Goal: Task Accomplishment & Management: Manage account settings

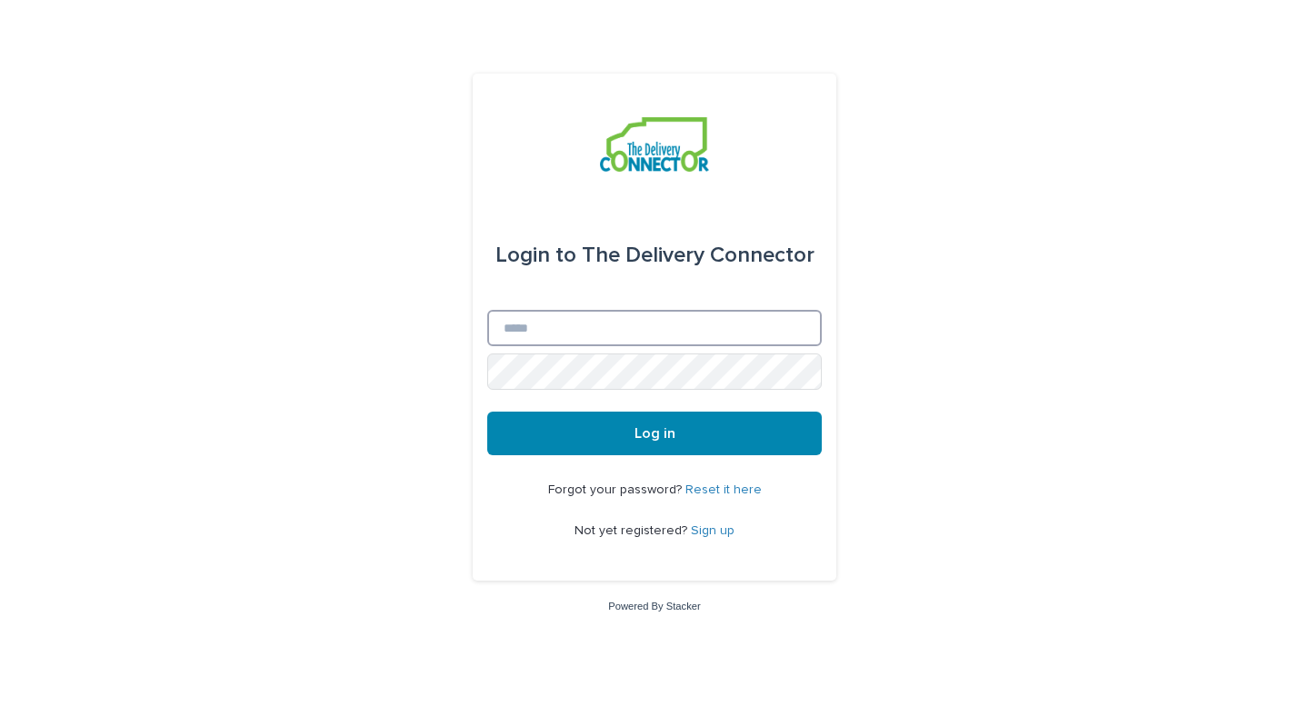
click at [594, 341] on input "Email" at bounding box center [654, 328] width 334 height 36
type input "**********"
click at [487, 412] on button "Log in" at bounding box center [654, 434] width 334 height 44
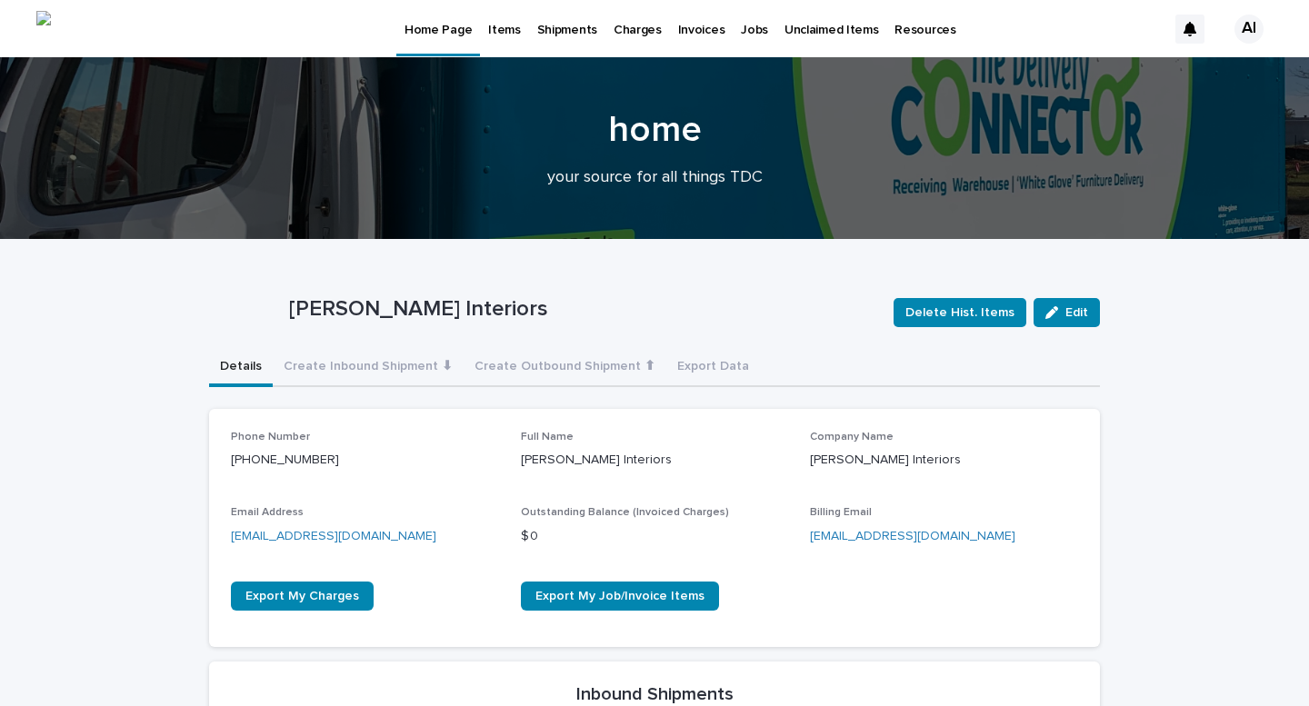
click at [499, 36] on p "Items" at bounding box center [504, 19] width 32 height 38
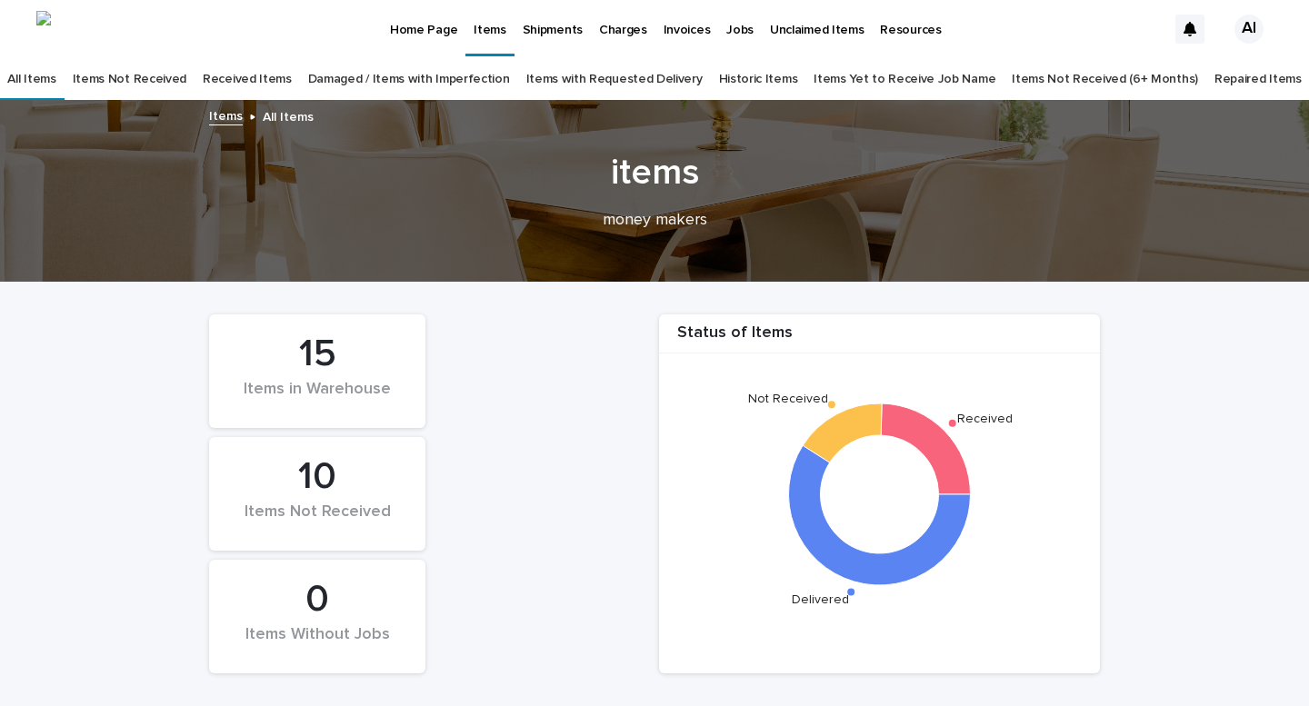
click at [262, 75] on link "Received Items" at bounding box center [247, 79] width 89 height 43
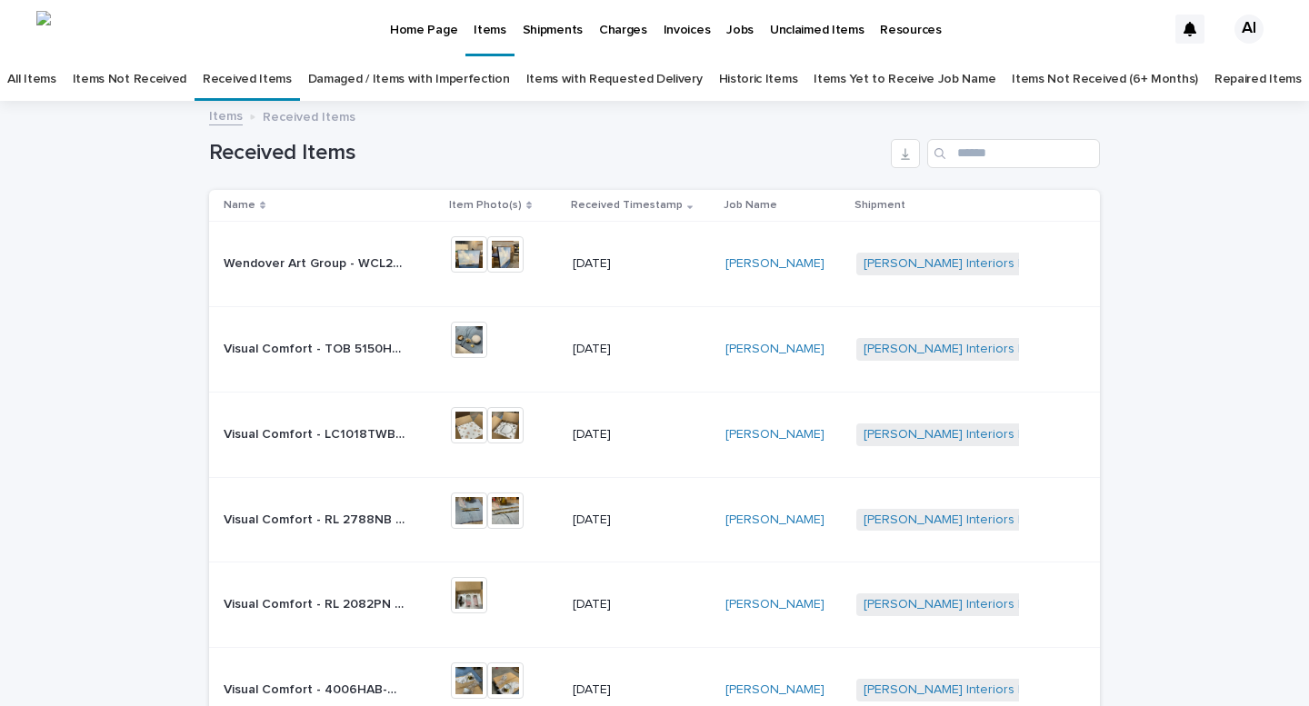
click at [1076, 78] on link "Items Not Received (6+ Months)" at bounding box center [1105, 79] width 186 height 43
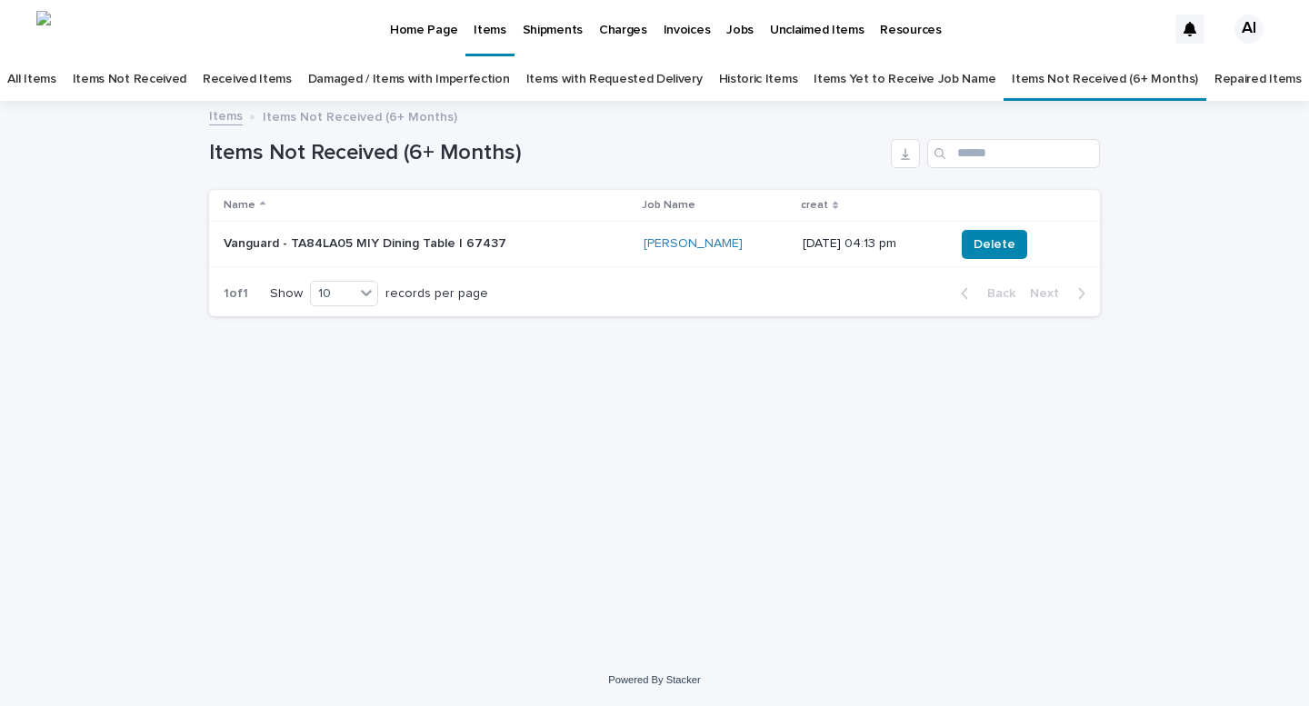
click at [478, 241] on p "Vanguard - TA84LA05 MIY Dining Table | 67437" at bounding box center [375, 243] width 303 height 15
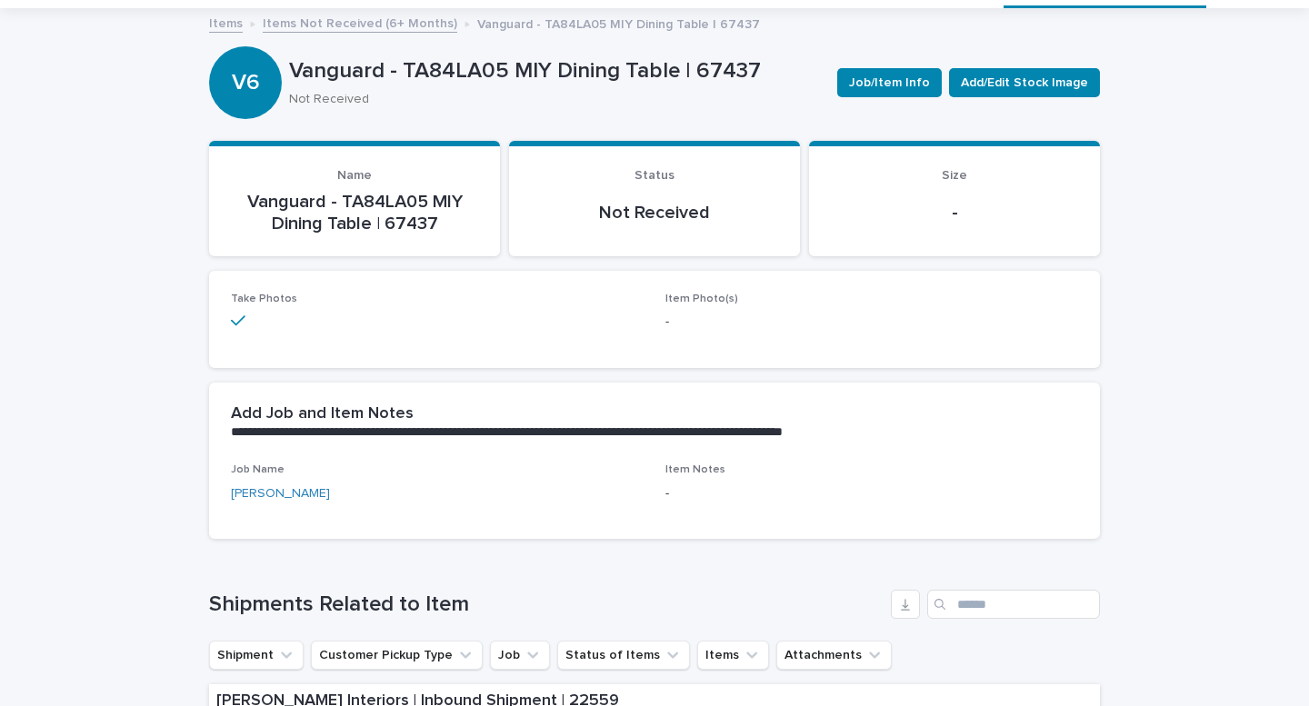
scroll to position [87, 0]
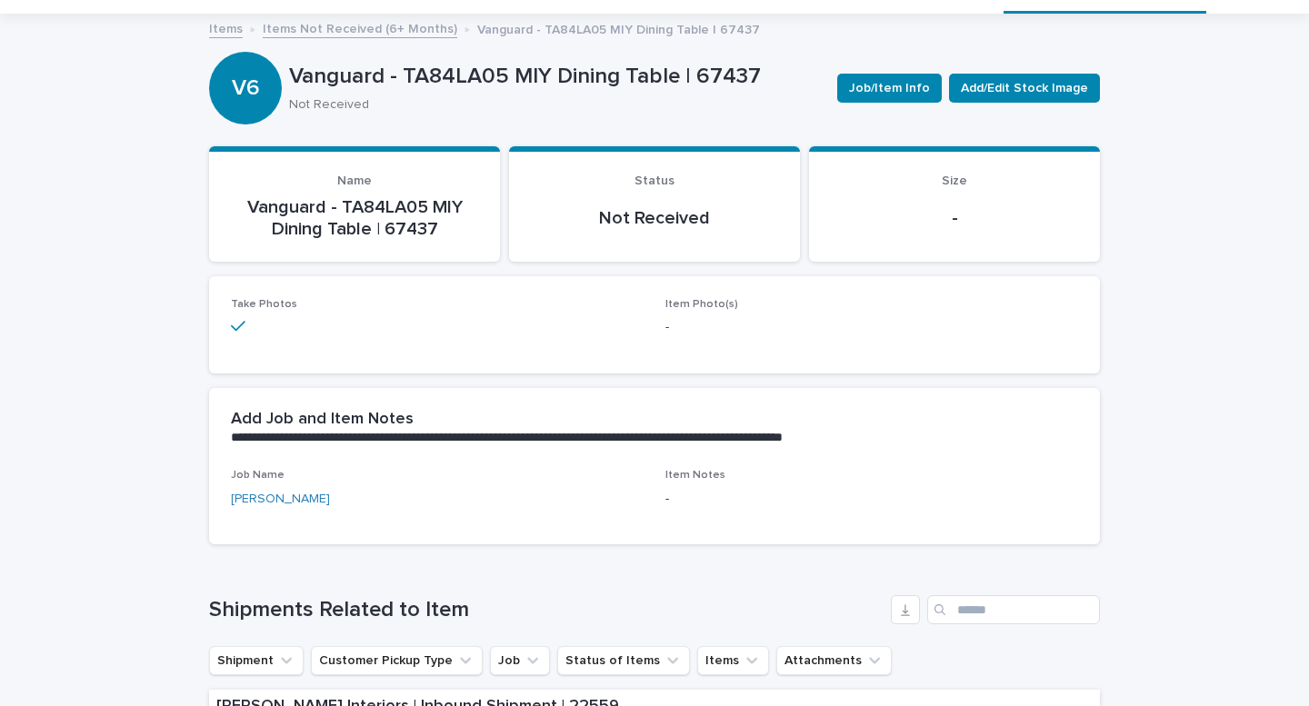
click at [394, 33] on link "Items Not Received (6+ Months)" at bounding box center [360, 27] width 195 height 21
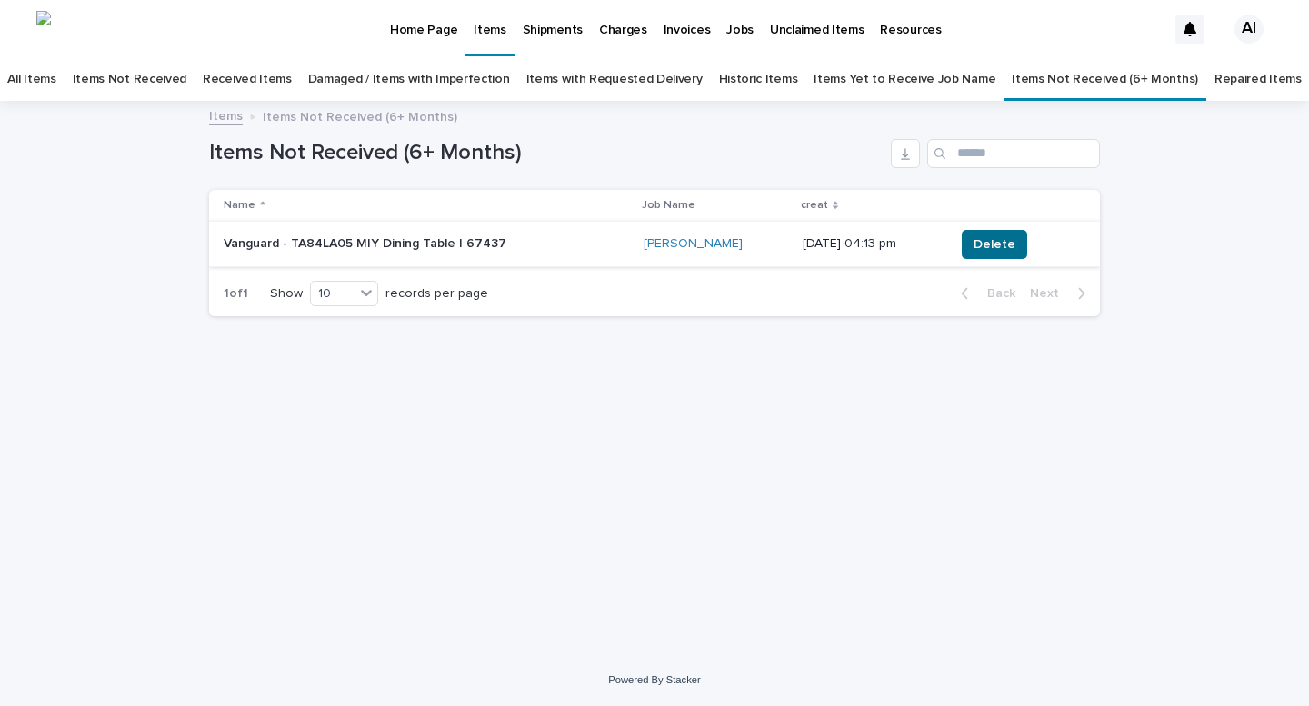
click at [976, 242] on span "Delete" at bounding box center [994, 244] width 42 height 18
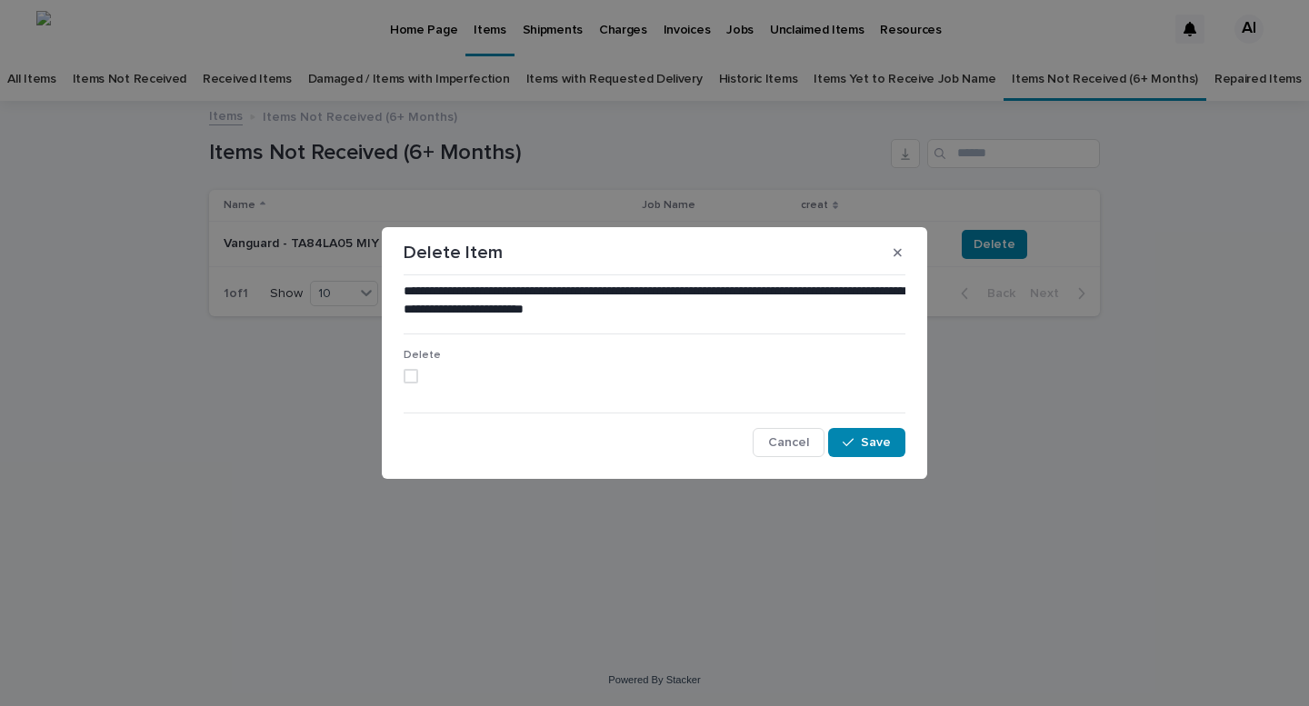
click at [415, 368] on div "Delete" at bounding box center [655, 373] width 502 height 49
click at [883, 444] on span "Save" at bounding box center [876, 442] width 30 height 13
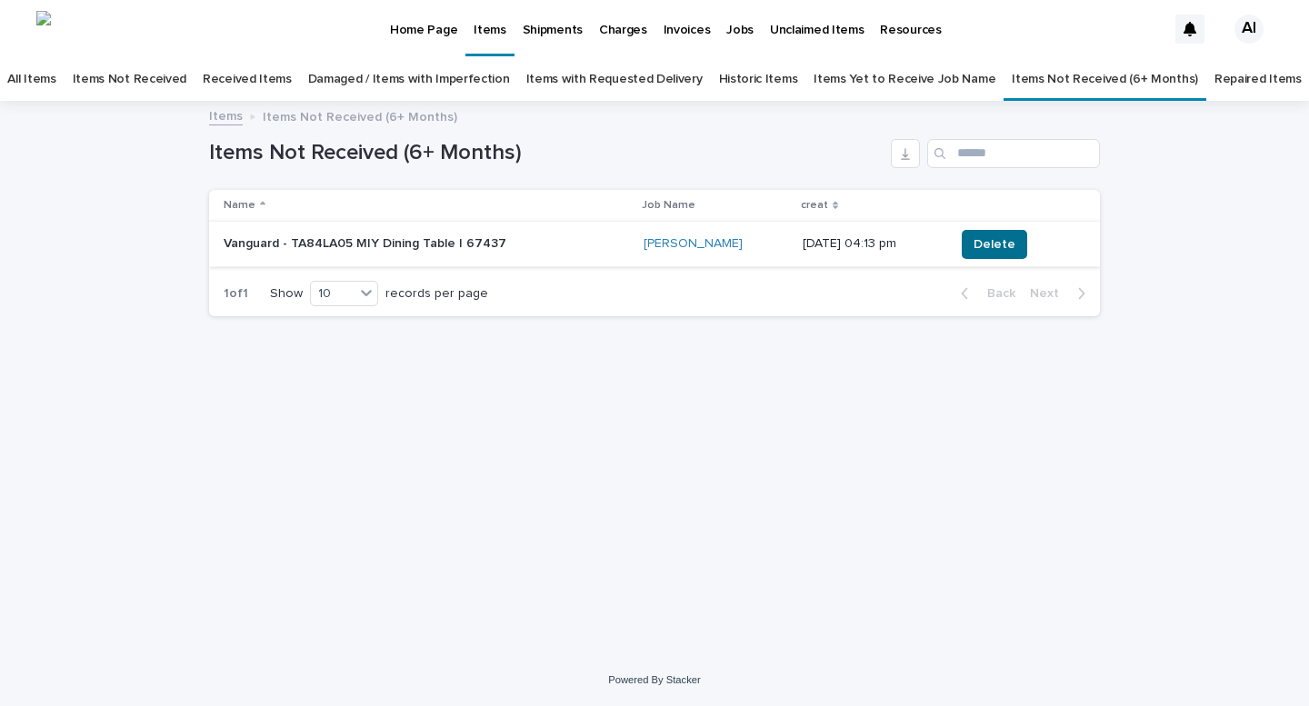
click at [986, 244] on span "Delete" at bounding box center [994, 244] width 42 height 18
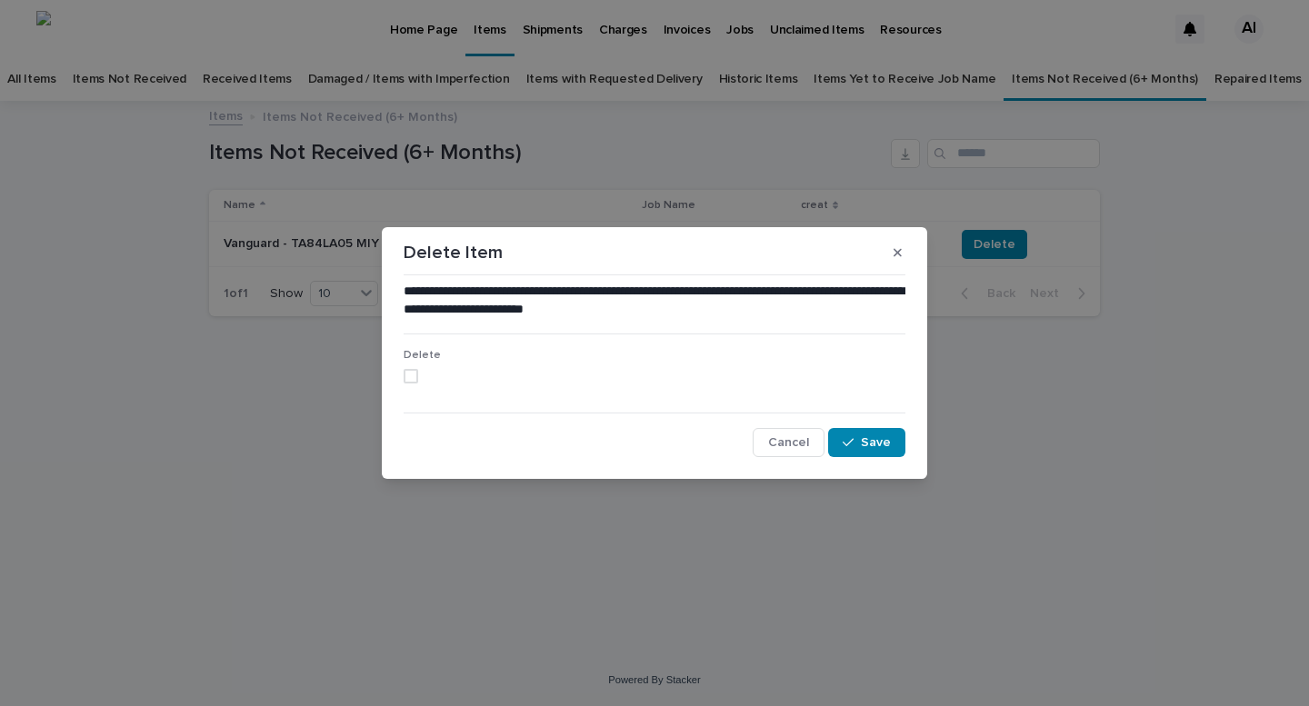
click at [409, 373] on span at bounding box center [411, 376] width 15 height 15
click at [894, 438] on button "Save" at bounding box center [866, 442] width 77 height 29
